Goal: Task Accomplishment & Management: Complete application form

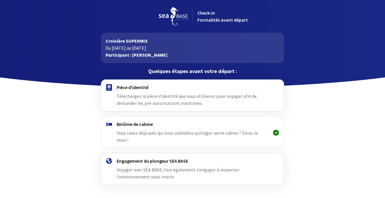
click at [163, 95] on span "Téléchargez la pièce d'identité que vous utiliserez pour voyager afin de demand…" at bounding box center [187, 99] width 140 height 13
click at [106, 87] on img at bounding box center [109, 87] width 6 height 7
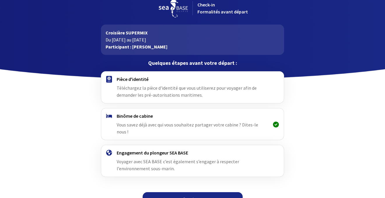
scroll to position [13, 0]
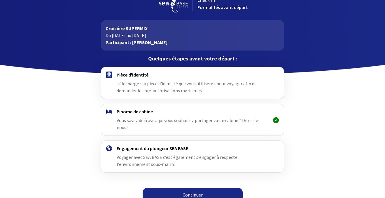
click at [240, 189] on link "Continuer" at bounding box center [193, 195] width 100 height 14
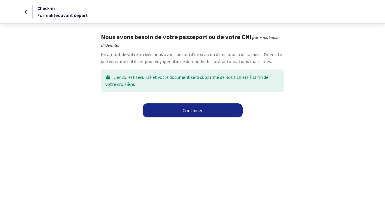
click at [189, 111] on link "Continuer" at bounding box center [193, 110] width 100 height 14
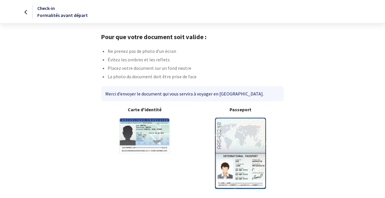
click at [229, 128] on img at bounding box center [240, 153] width 51 height 71
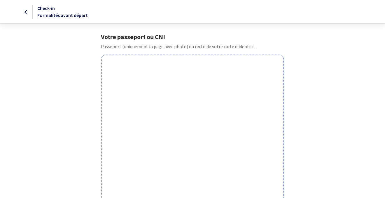
click at [25, 12] on div at bounding box center [16, 11] width 32 height 7
click at [24, 13] on div at bounding box center [16, 11] width 32 height 7
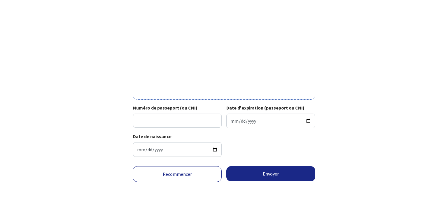
scroll to position [194, 0]
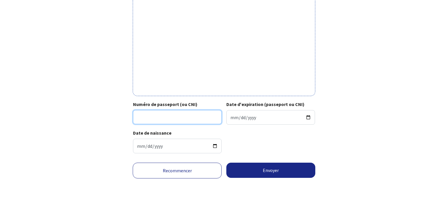
click at [168, 118] on input "Numéro de passeport (ou CNI)" at bounding box center [177, 117] width 89 height 14
click at [168, 117] on input "Numéro de passeport (ou CNI)" at bounding box center [177, 117] width 89 height 14
click at [168, 112] on input "Numéro de passeport (ou CNI)" at bounding box center [177, 117] width 89 height 14
type input "20CC47060"
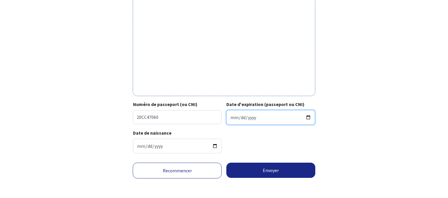
click at [168, 118] on input "Date d'expiration (passeport ou CNI)" at bounding box center [270, 117] width 89 height 15
click at [168, 117] on input "Date d'expiration (passeport ou CNI)" at bounding box center [270, 117] width 89 height 15
click at [168, 115] on input "Date d'expiration (passeport ou CNI)" at bounding box center [270, 117] width 89 height 15
click at [168, 121] on input "Date d'expiration (passeport ou CNI)" at bounding box center [270, 117] width 89 height 15
click at [168, 118] on input "Date d'expiration (passeport ou CNI)" at bounding box center [270, 117] width 89 height 15
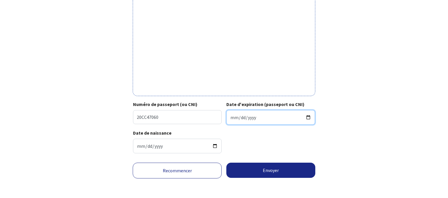
type input "2030-03-03"
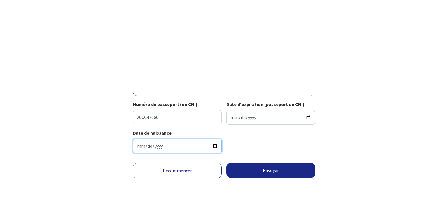
click at [168, 148] on input "1981-02-14" at bounding box center [177, 146] width 89 height 15
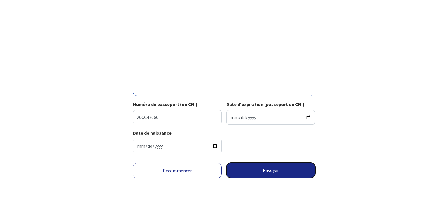
click at [168, 168] on button "Envoyer" at bounding box center [270, 170] width 89 height 15
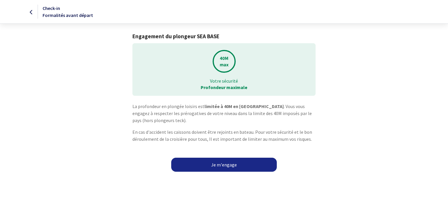
click at [234, 166] on link "Je m'engage" at bounding box center [224, 165] width 106 height 14
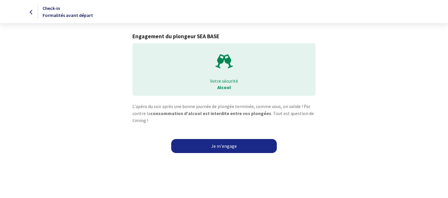
click at [218, 148] on link "Je m'engage" at bounding box center [224, 146] width 106 height 14
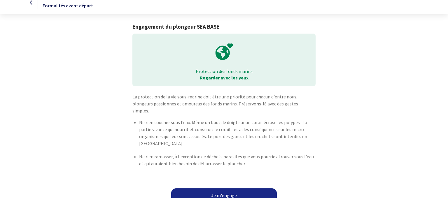
scroll to position [11, 0]
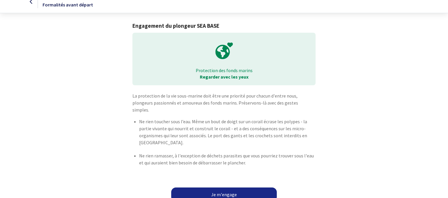
click at [243, 187] on link "Je m'engage" at bounding box center [224, 194] width 106 height 14
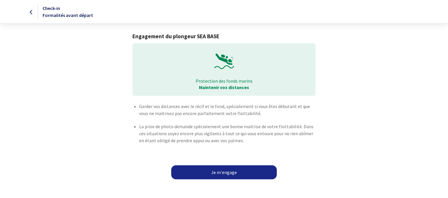
click at [232, 174] on link "Je m'engage" at bounding box center [224, 172] width 106 height 14
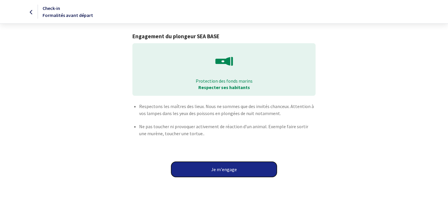
click at [228, 170] on button "Je m'engage" at bounding box center [224, 169] width 106 height 15
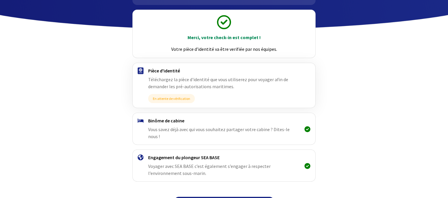
scroll to position [62, 0]
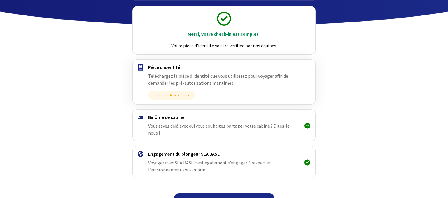
click at [226, 195] on link "Continuer" at bounding box center [224, 200] width 100 height 14
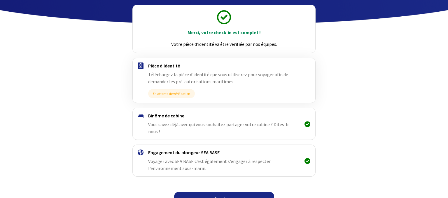
scroll to position [67, 0]
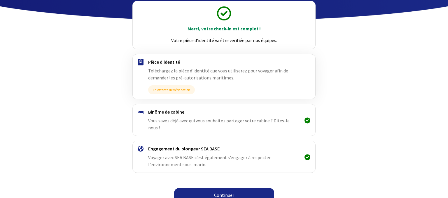
click at [226, 188] on link "Continuer" at bounding box center [224, 195] width 100 height 14
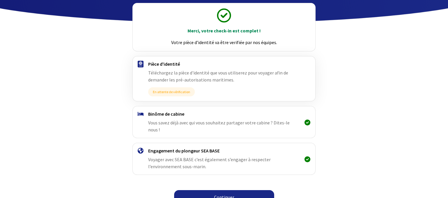
scroll to position [67, 0]
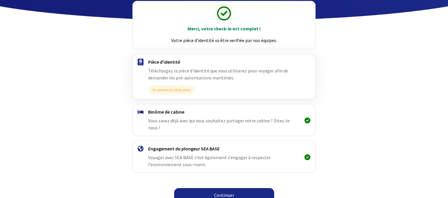
click at [239, 188] on link "Continuer" at bounding box center [224, 195] width 100 height 14
